Goal: Task Accomplishment & Management: Complete application form

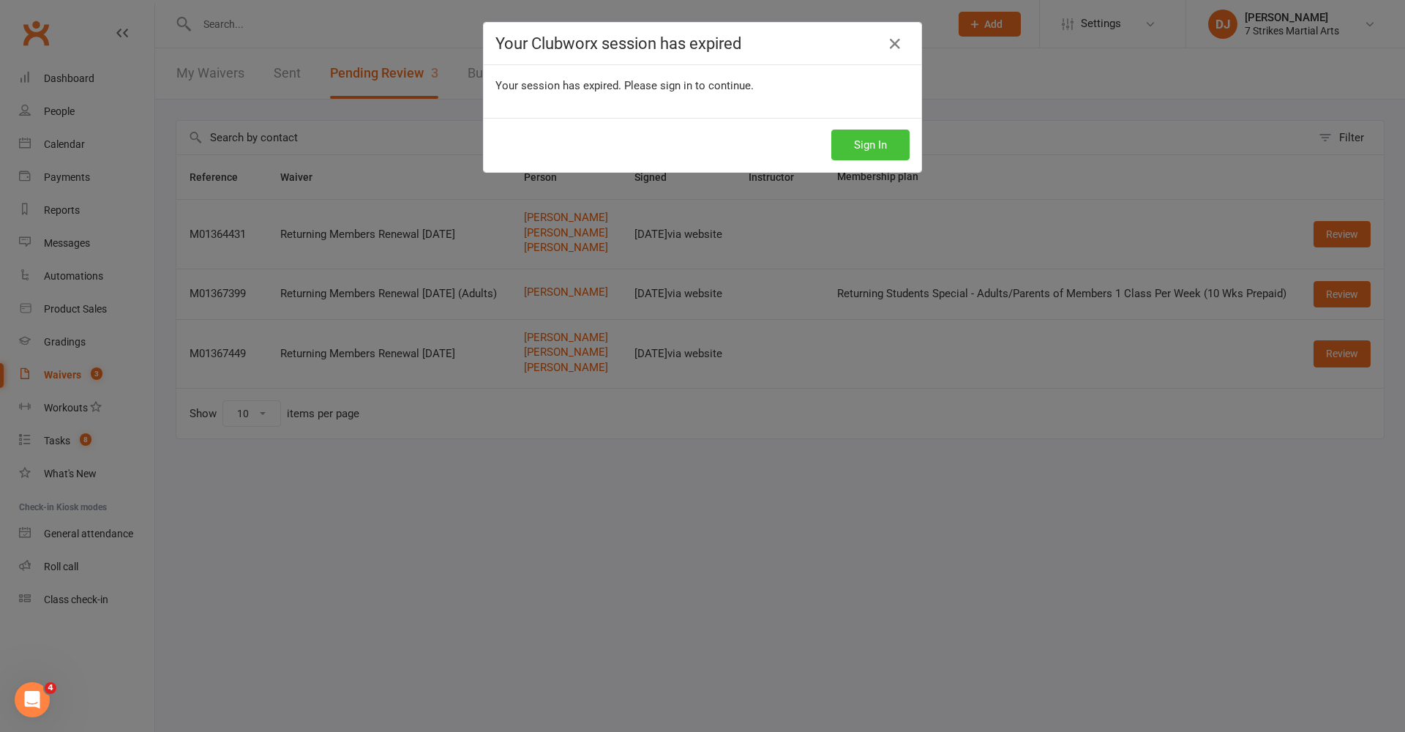
click at [886, 152] on button "Sign In" at bounding box center [870, 145] width 78 height 31
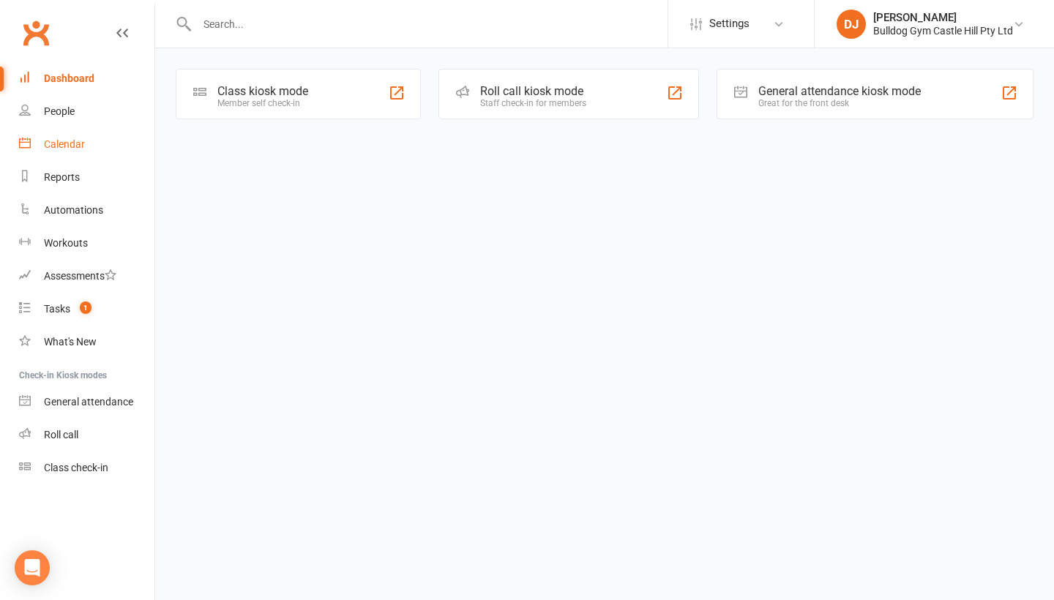
click at [72, 146] on div "Calendar" at bounding box center [64, 144] width 41 height 12
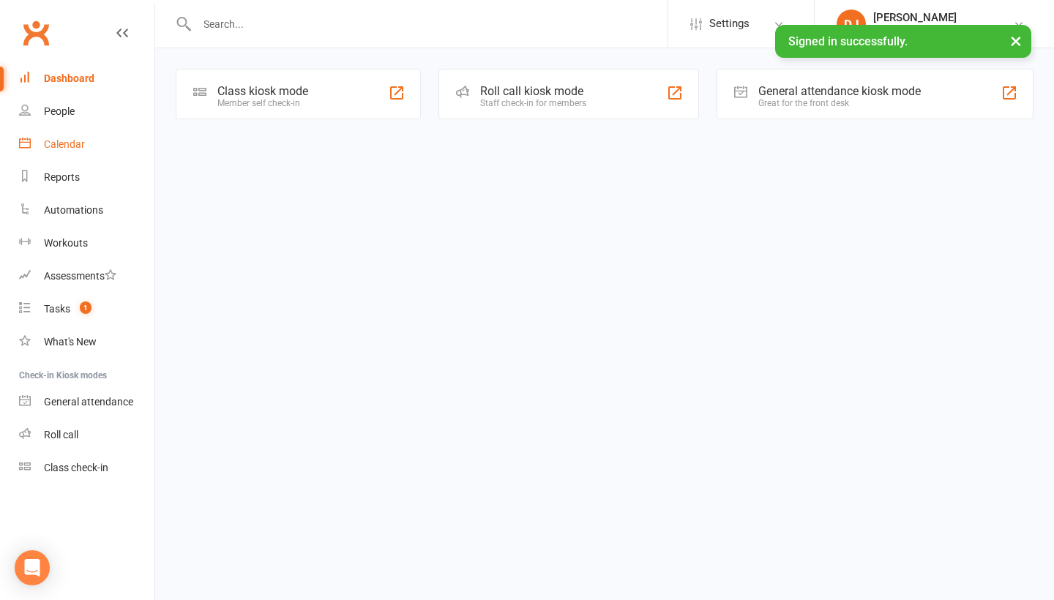
click at [78, 152] on link "Calendar" at bounding box center [86, 144] width 135 height 33
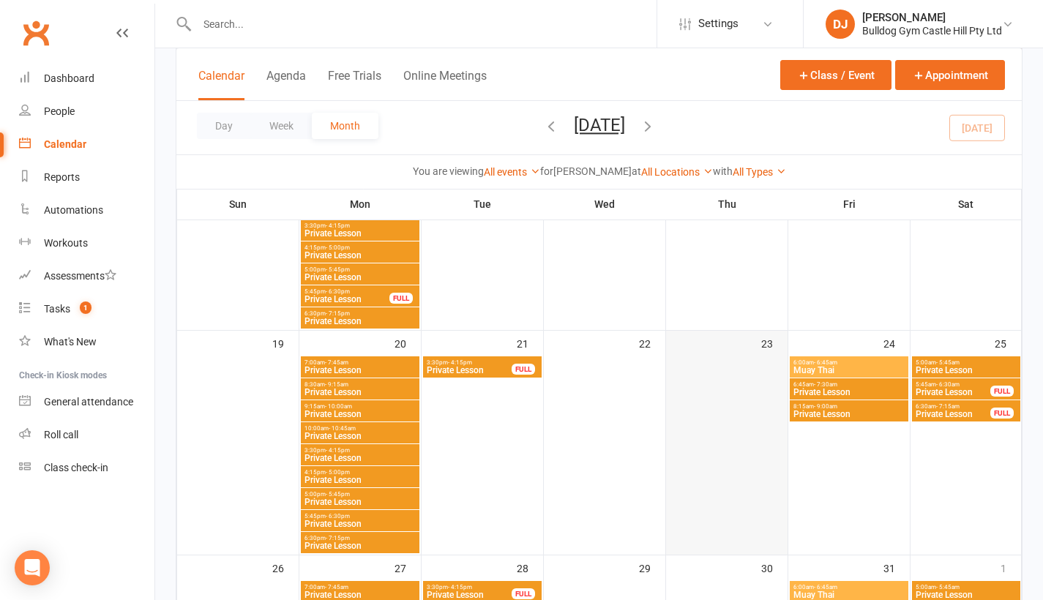
scroll to position [642, 0]
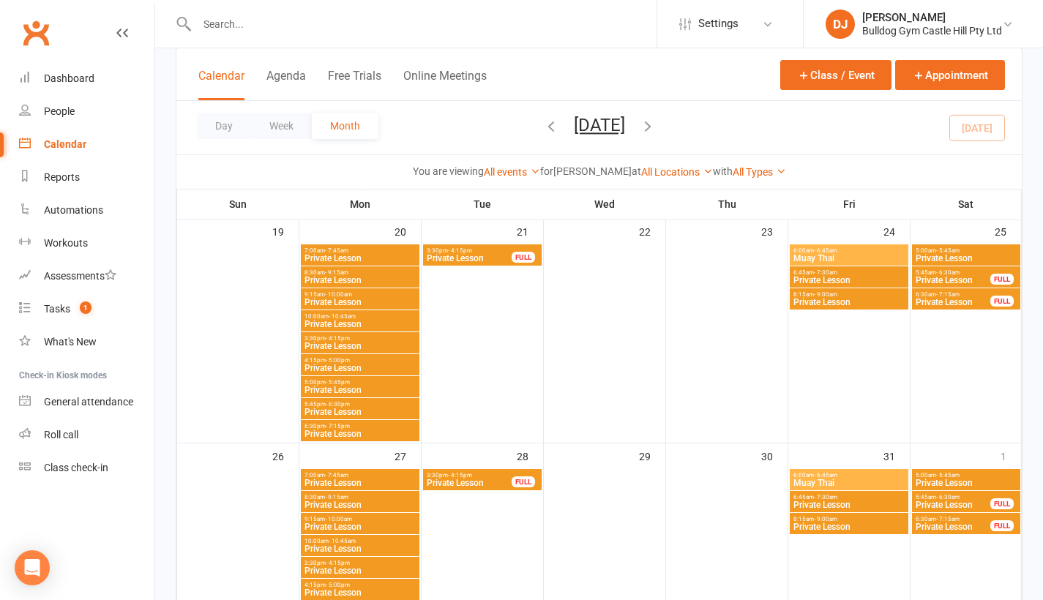
click at [995, 42] on li "DJ Daniel Jancek Bulldog Gym Castle Hill Pty Ltd My profile Support & training …" at bounding box center [923, 24] width 240 height 48
click at [992, 30] on div "Bulldog Gym Castle Hill Pty Ltd" at bounding box center [932, 30] width 140 height 13
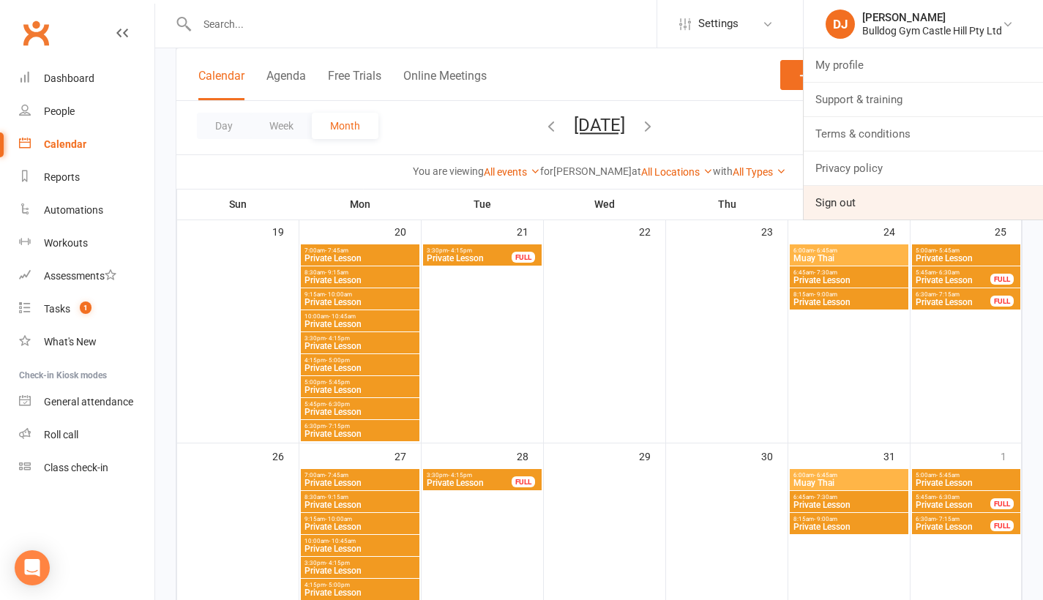
click at [965, 214] on link "Sign out" at bounding box center [923, 203] width 239 height 34
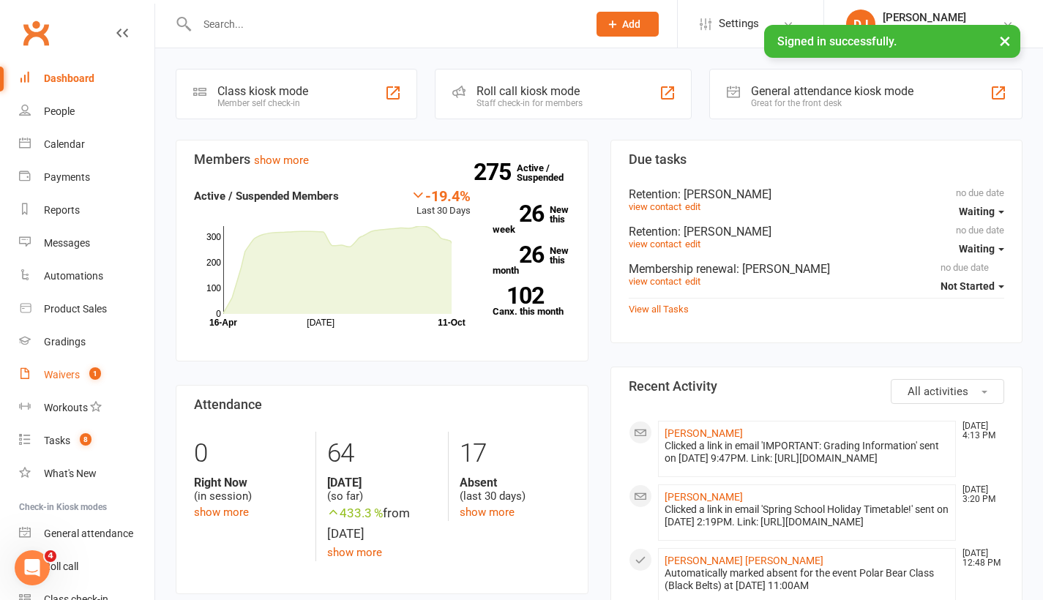
click at [69, 370] on div "Waivers" at bounding box center [62, 375] width 36 height 12
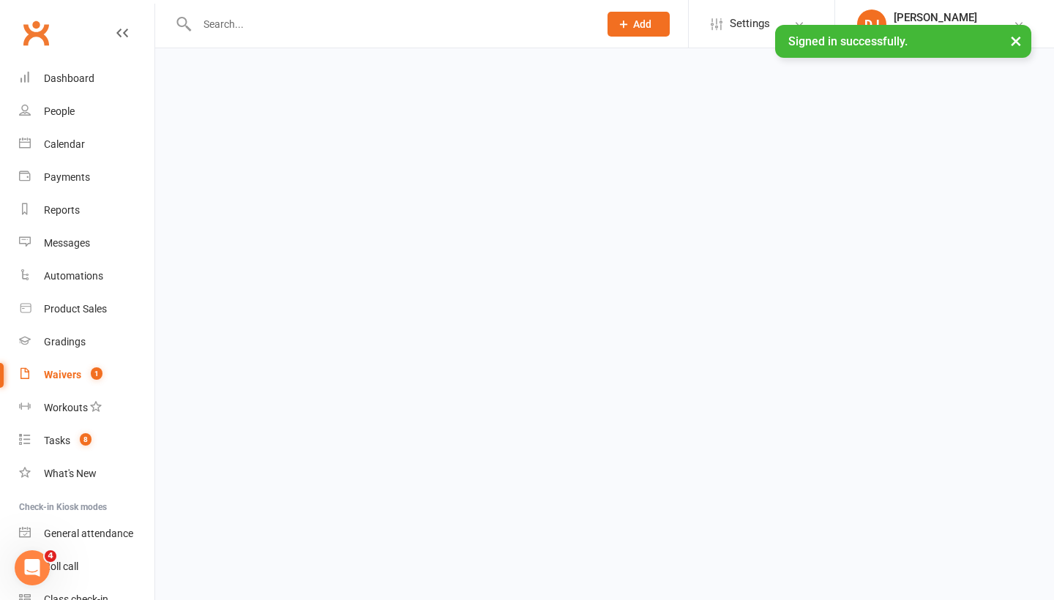
select select "25"
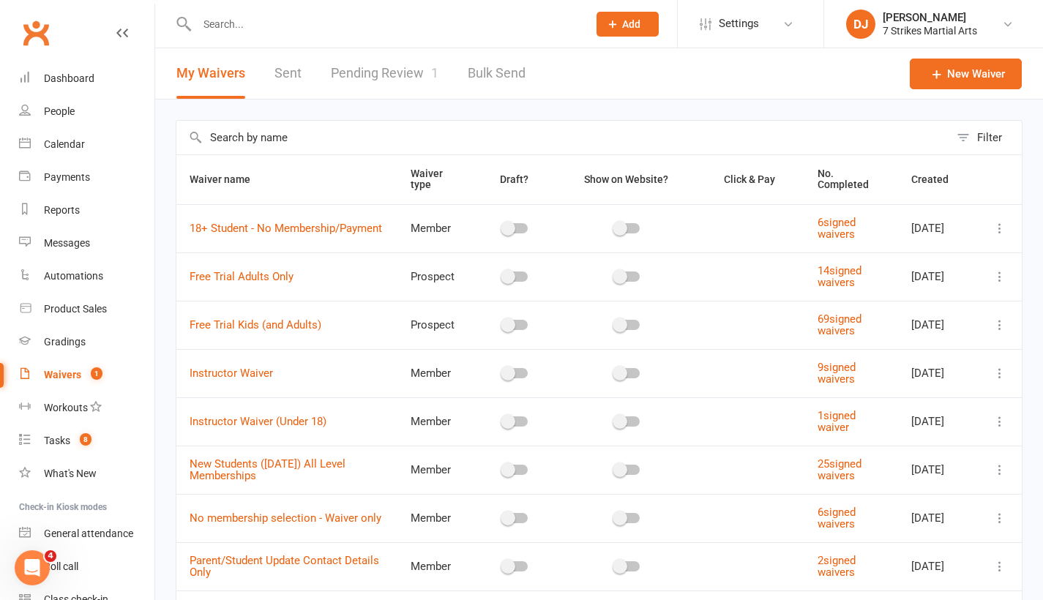
click at [359, 72] on link "Pending Review 1" at bounding box center [385, 73] width 108 height 51
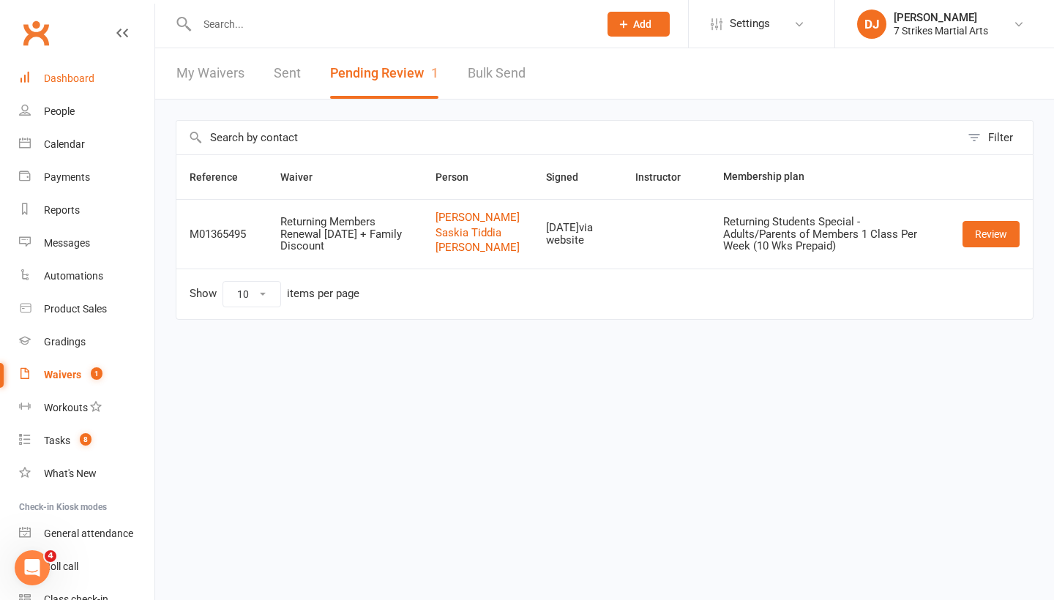
click at [56, 84] on link "Dashboard" at bounding box center [86, 78] width 135 height 33
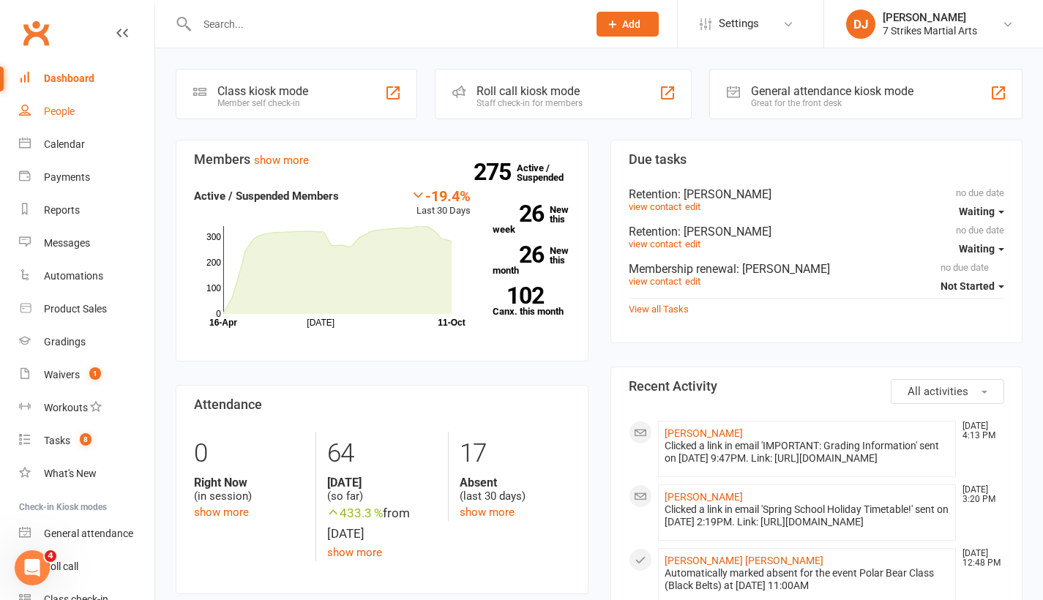
click at [62, 112] on div "People" at bounding box center [59, 111] width 31 height 12
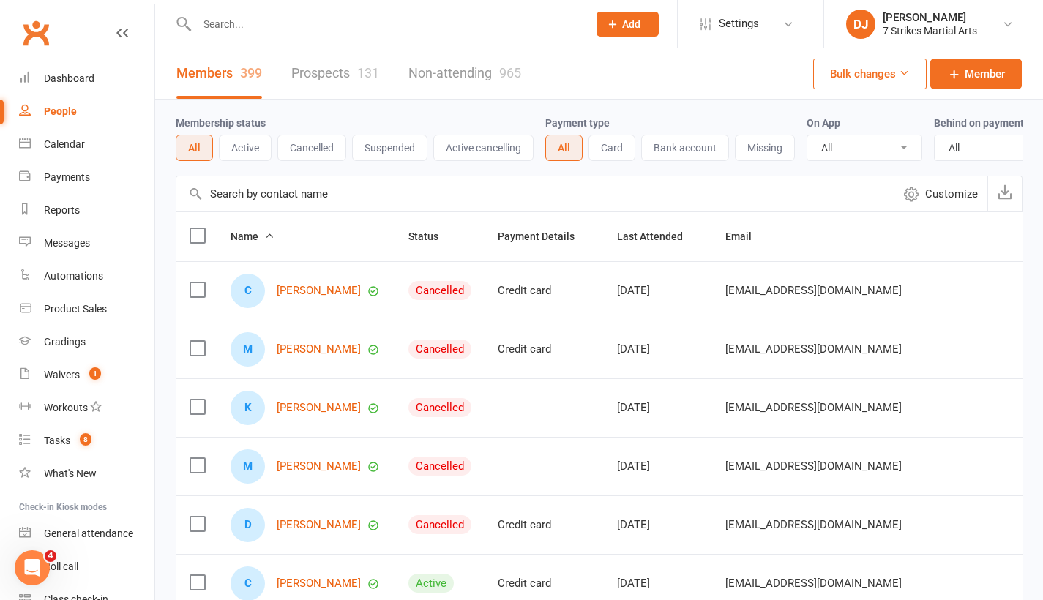
click at [384, 70] on div "Members 399 Prospects 131 Non-attending 965" at bounding box center [348, 73] width 387 height 51
click at [351, 77] on link "Prospects 131" at bounding box center [335, 73] width 88 height 51
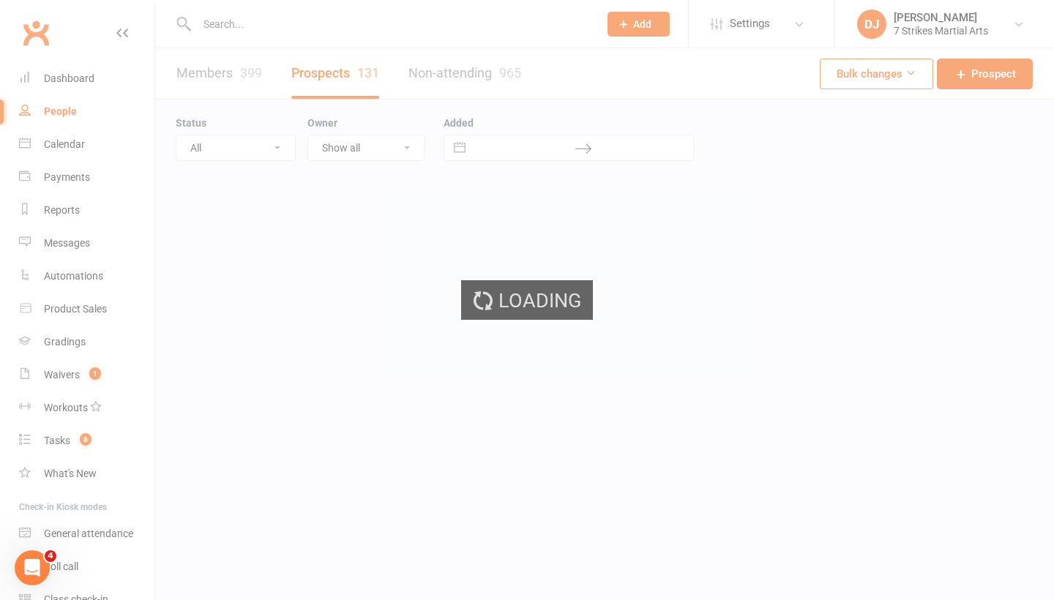
select select "25"
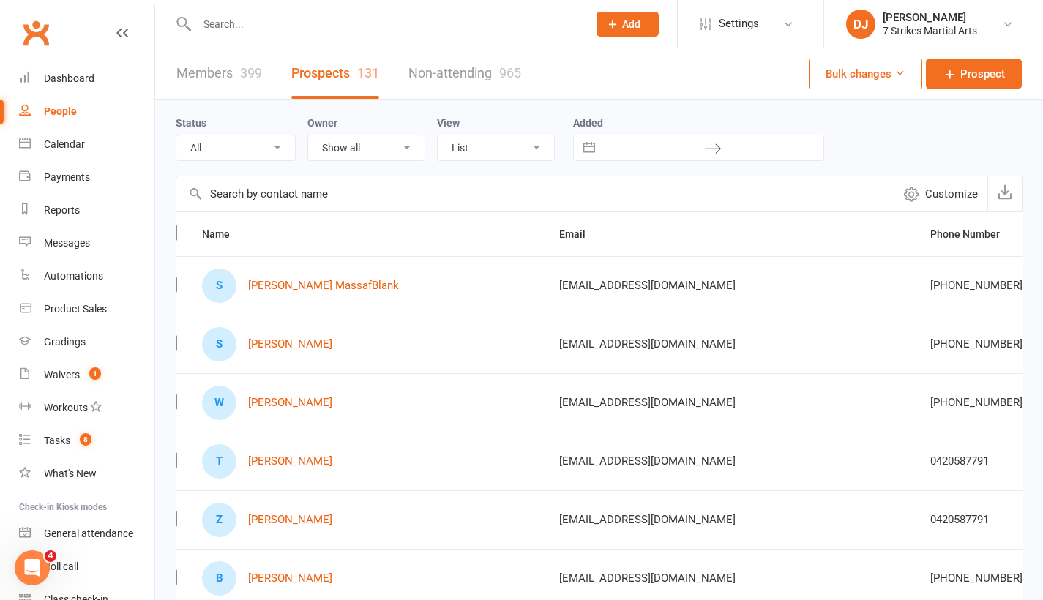
click at [610, 19] on icon at bounding box center [612, 24] width 13 height 13
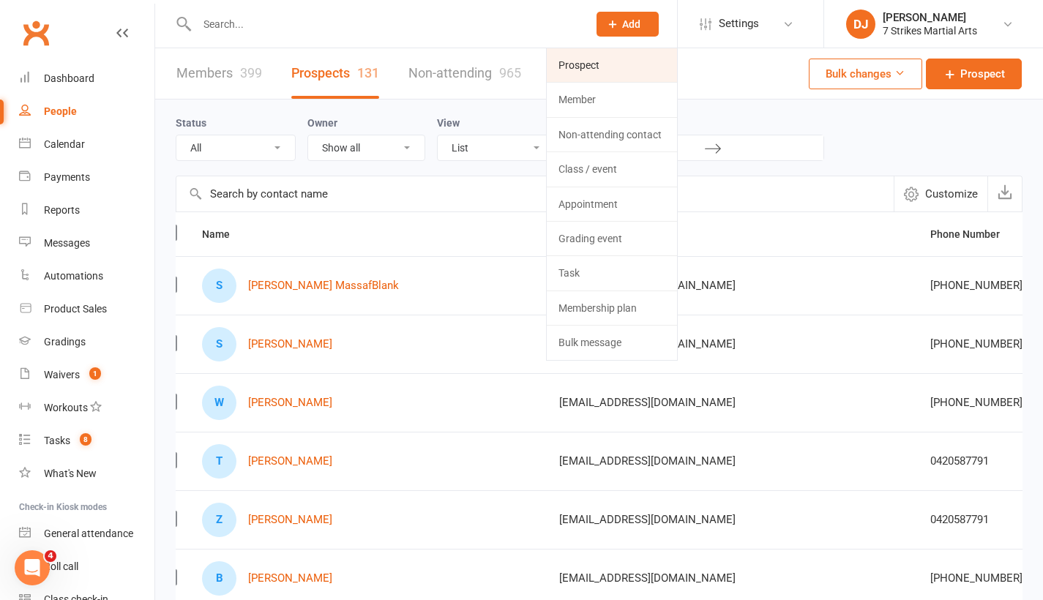
click at [603, 72] on link "Prospect" at bounding box center [612, 65] width 130 height 34
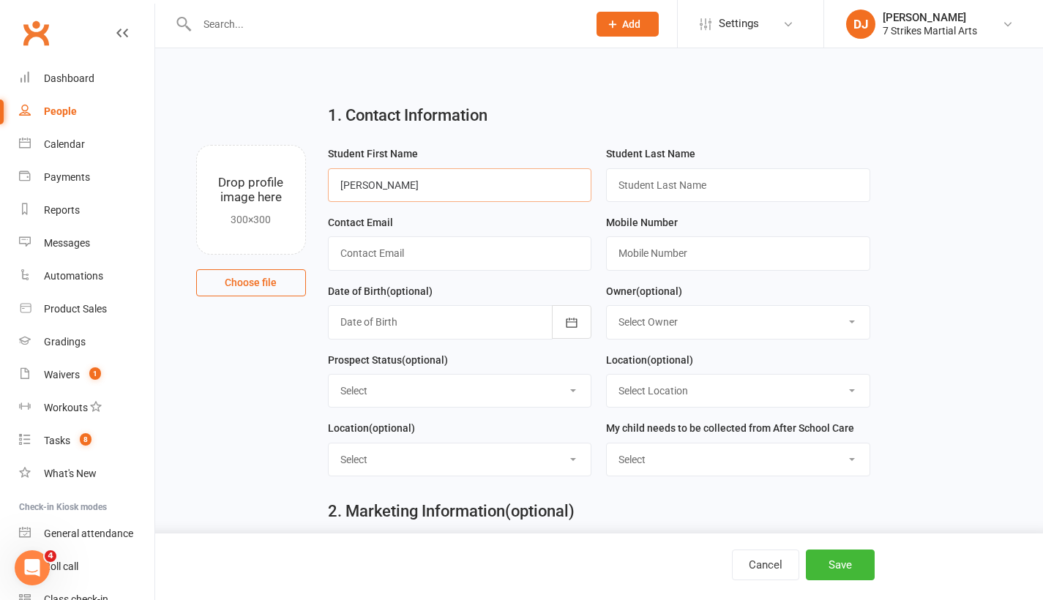
type input "[PERSON_NAME]"
paste input "[PERSON_NAME][EMAIL_ADDRESS][DOMAIN_NAME]"
type input "[PERSON_NAME][EMAIL_ADDRESS][DOMAIN_NAME]"
paste input "0402149911"
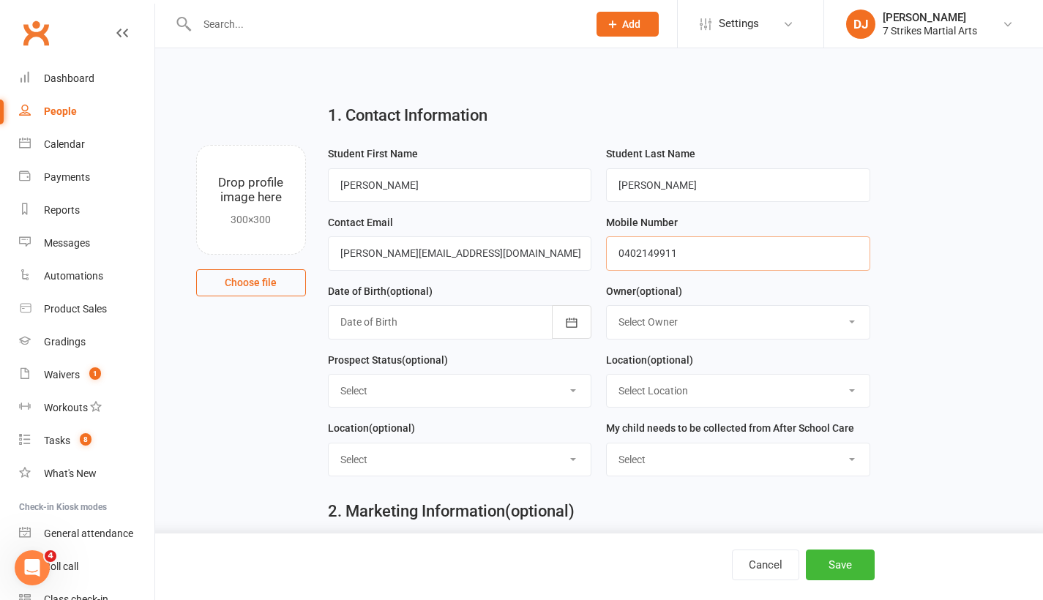
type input "0402149911"
click at [1030, 277] on div "1. Contact Information Drop profile image here 300×300 Choose file Student Firs…" at bounding box center [599, 458] width 888 height 820
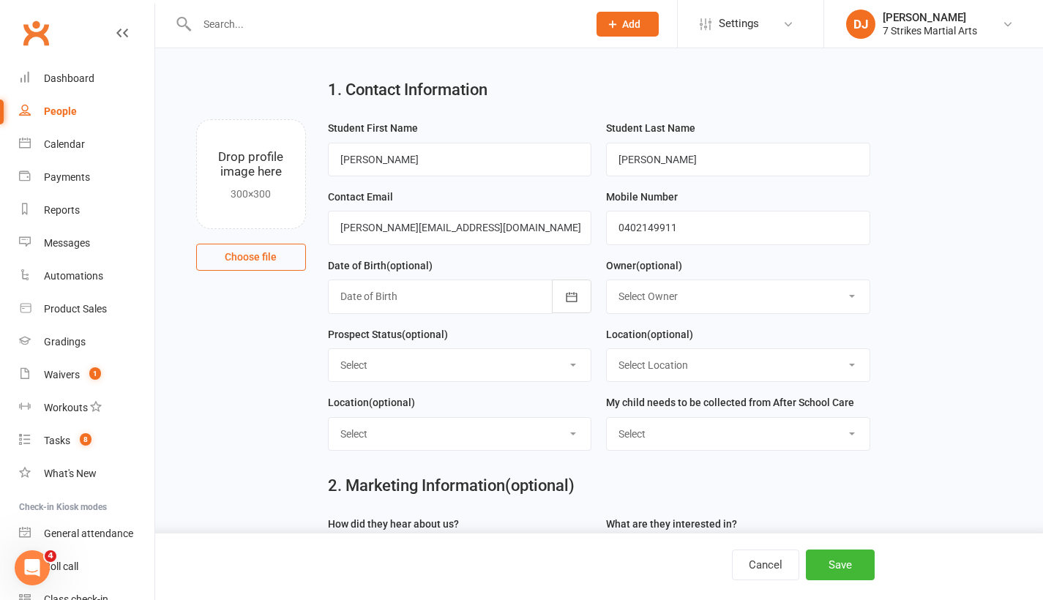
select select "No"
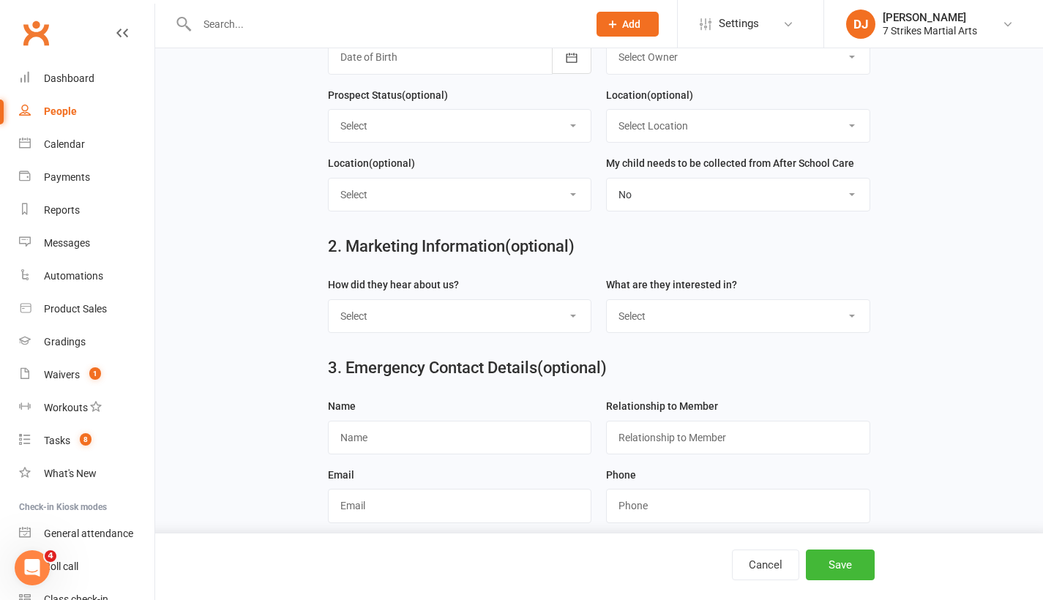
select select "Google"
select select "Kids Classes"
click at [900, 335] on main "1. Contact Information Drop profile image here 300×300 Choose file Student Firs…" at bounding box center [599, 112] width 847 height 570
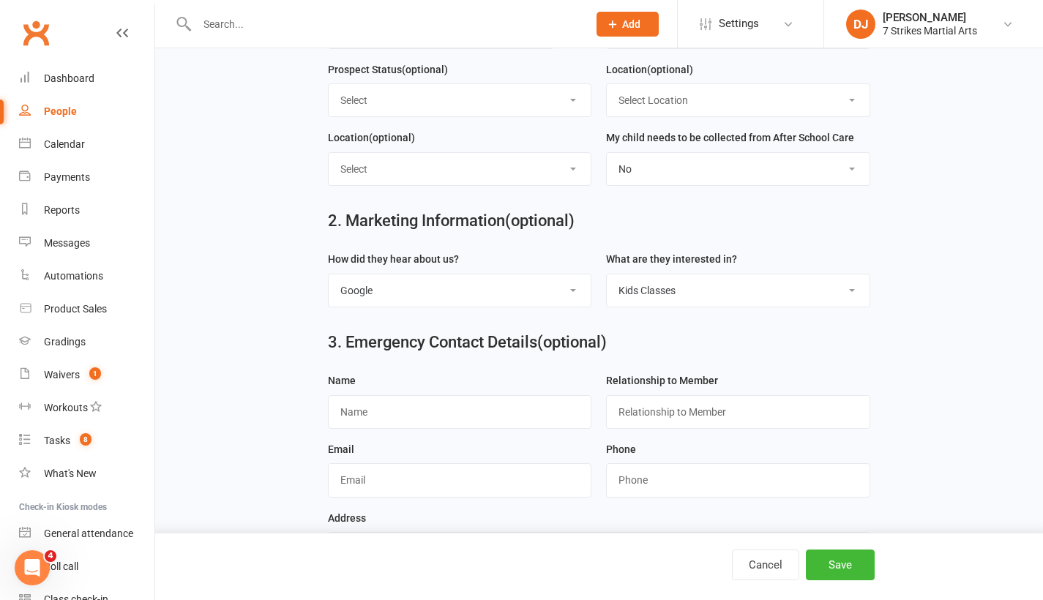
scroll to position [359, 0]
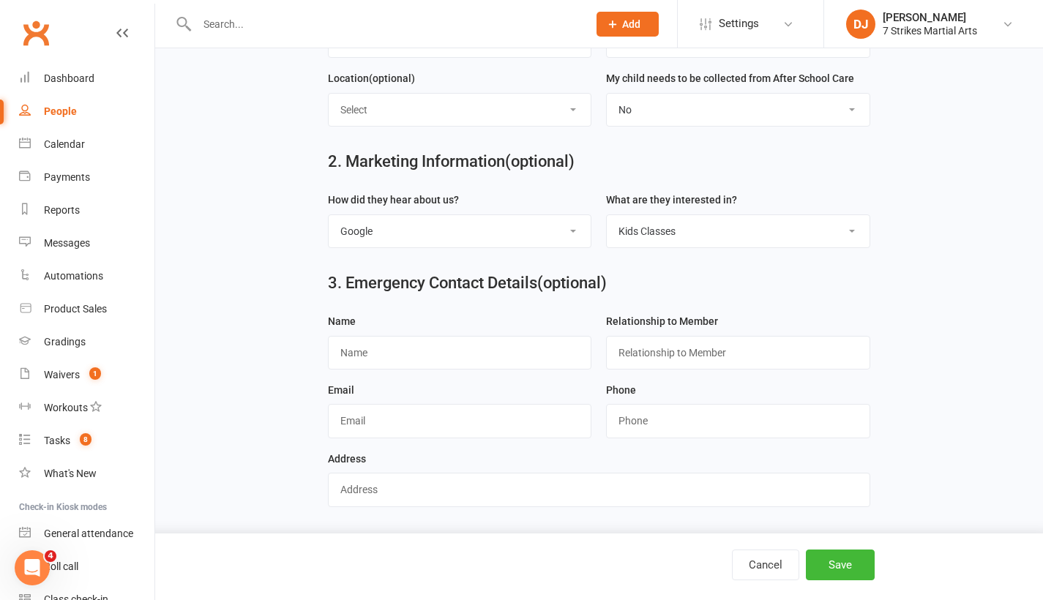
click at [846, 560] on button "Save" at bounding box center [840, 565] width 69 height 31
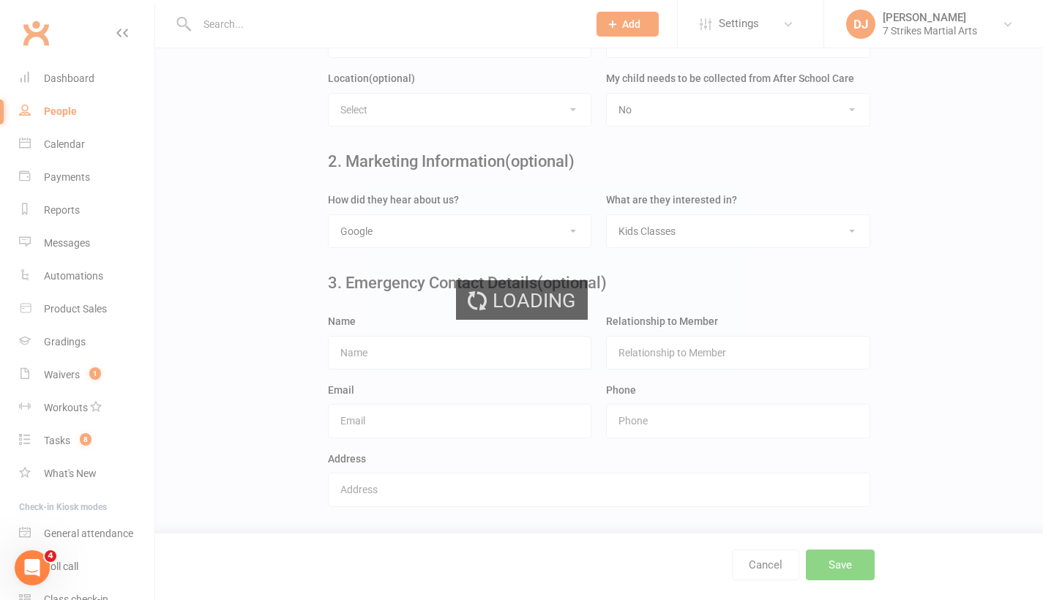
scroll to position [0, 0]
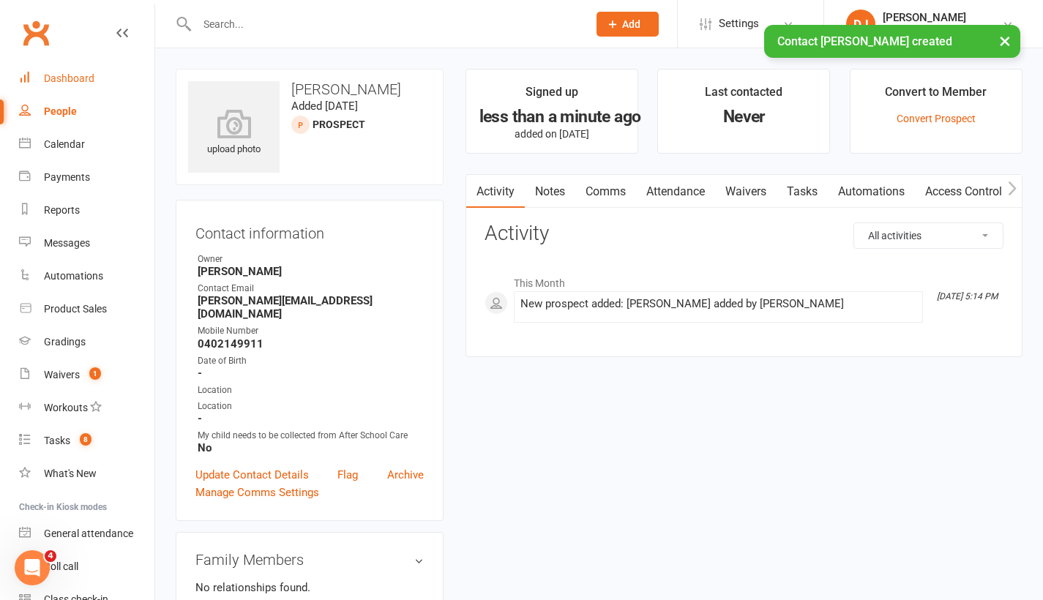
click at [94, 81] on link "Dashboard" at bounding box center [86, 78] width 135 height 33
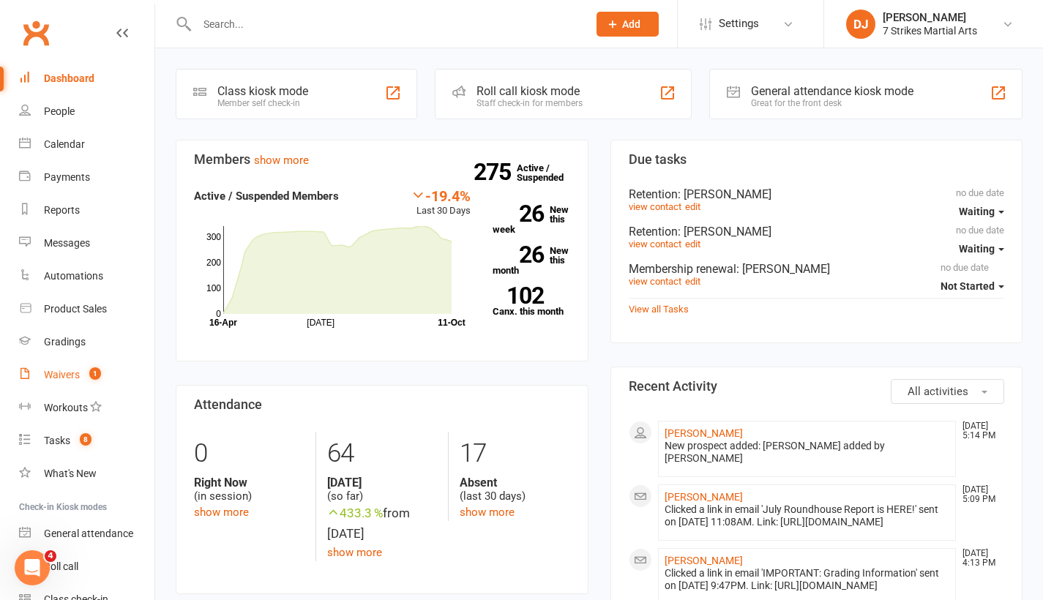
click at [61, 379] on div "Waivers" at bounding box center [62, 375] width 36 height 12
select select "25"
